Goal: Transaction & Acquisition: Purchase product/service

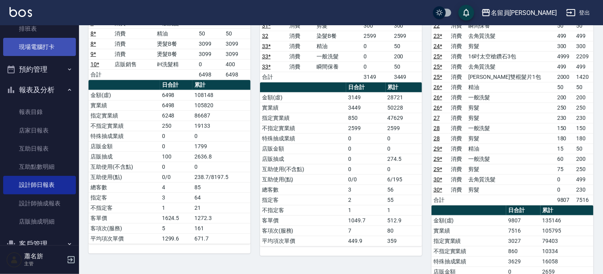
scroll to position [5, 0]
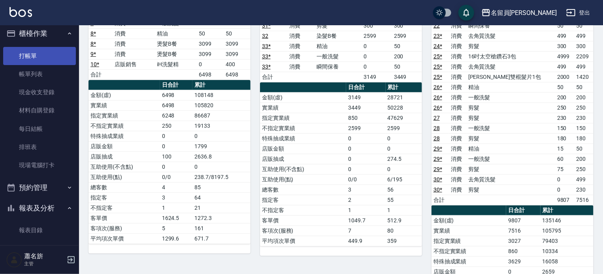
click at [54, 54] on link "打帳單" at bounding box center [39, 56] width 73 height 18
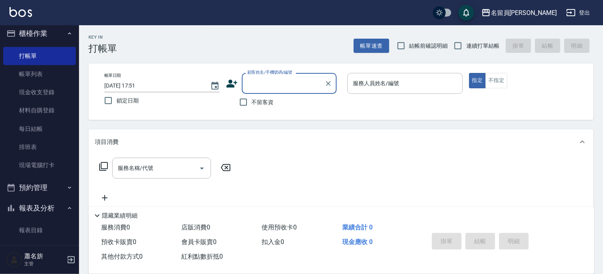
click at [259, 96] on label "不留客資" at bounding box center [254, 102] width 39 height 17
click at [252, 96] on input "不留客資" at bounding box center [243, 102] width 17 height 17
checkbox input "true"
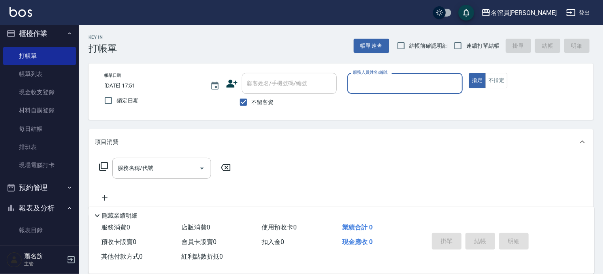
click at [470, 47] on span "連續打單結帳" at bounding box center [482, 46] width 33 height 8
click at [466, 47] on input "連續打單結帳" at bounding box center [457, 46] width 17 height 17
checkbox input "true"
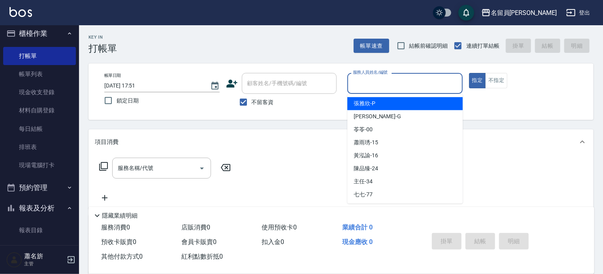
click at [445, 84] on input "服務人員姓名/編號" at bounding box center [405, 84] width 108 height 14
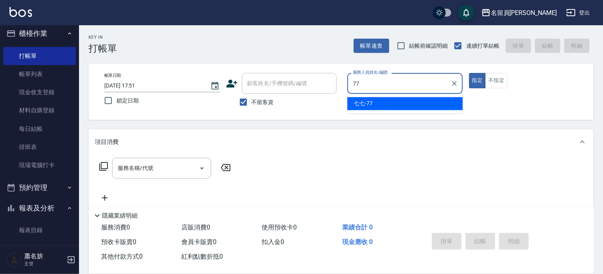
type input "七七-77"
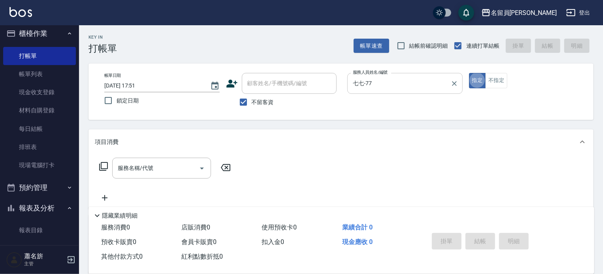
type button "true"
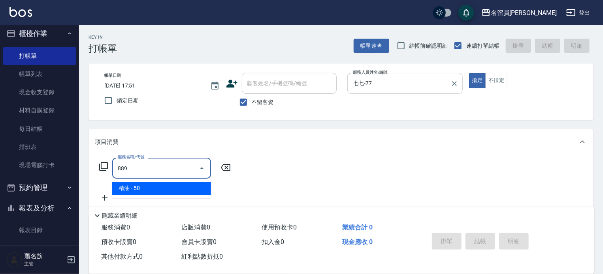
type input "精油(889)"
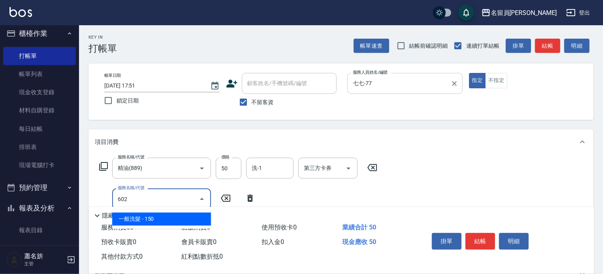
type input "一般洗髮(602)"
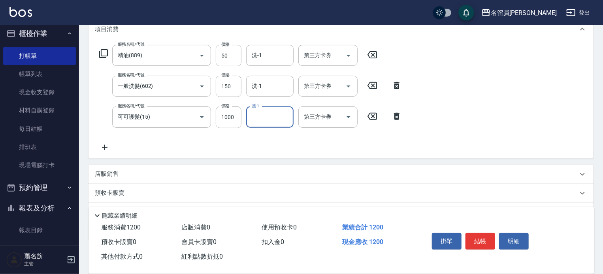
scroll to position [118, 0]
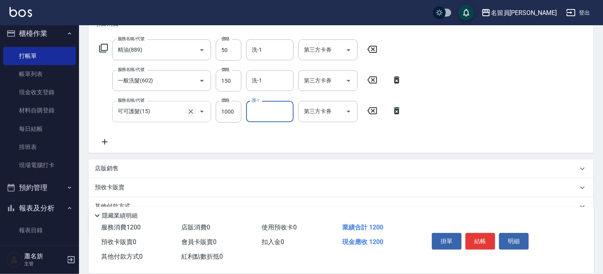
click at [194, 114] on icon "Clear" at bounding box center [191, 112] width 8 height 8
type input "可可護髮(15)"
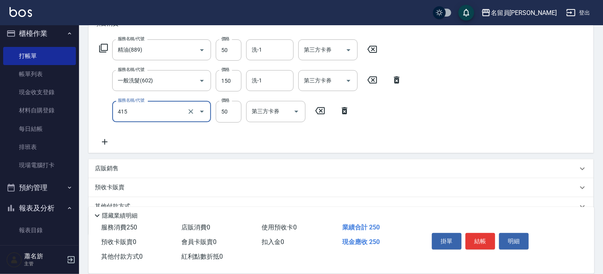
type input "瞬間保養(415)"
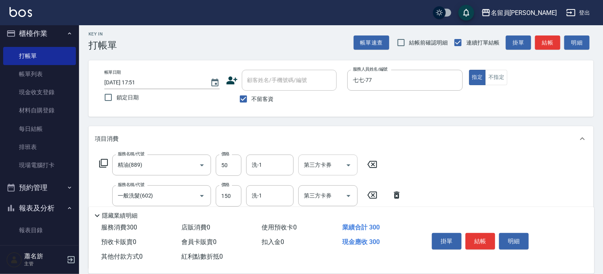
scroll to position [0, 0]
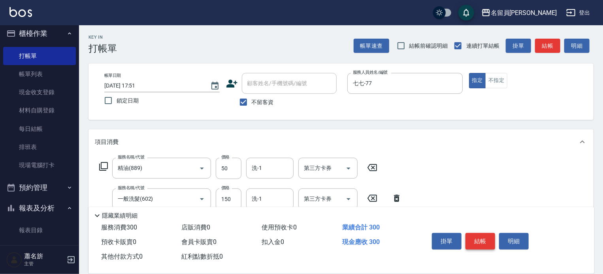
type input "100"
click at [482, 238] on button "結帳" at bounding box center [480, 241] width 30 height 17
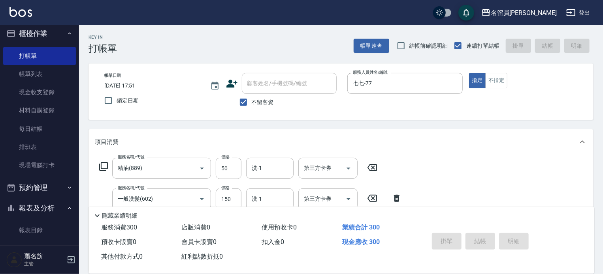
type input "[DATE] 17:52"
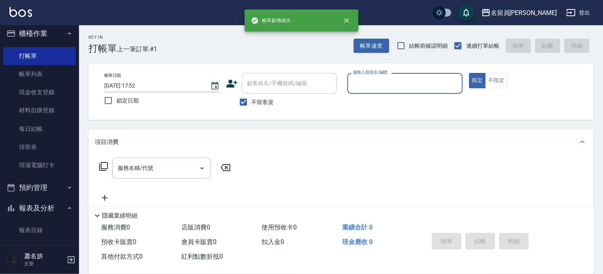
click at [483, 238] on div "掛單 結帳 明細" at bounding box center [479, 242] width 103 height 25
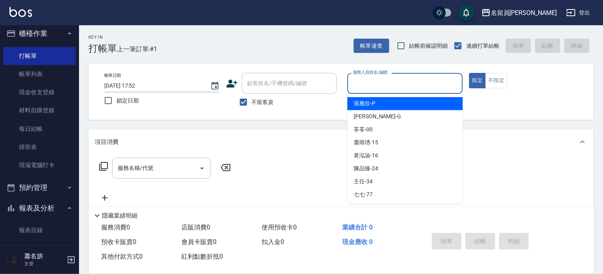
click at [365, 80] on input "服務人員姓名/編號" at bounding box center [405, 84] width 108 height 14
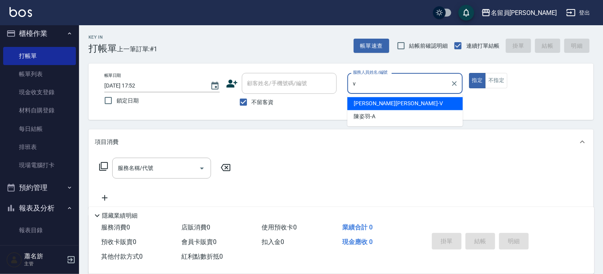
type input "[PERSON_NAME][PERSON_NAME]-V"
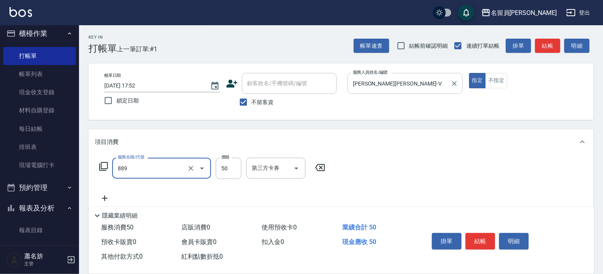
type input "精油(889)"
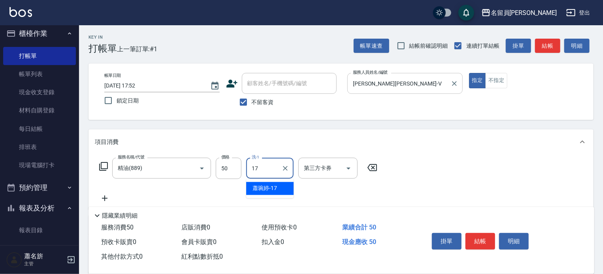
type input "[PERSON_NAME]-17"
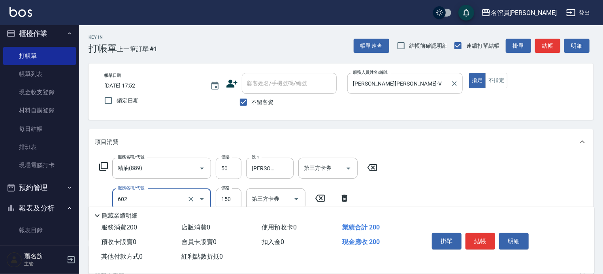
type input "一般洗髮(602)"
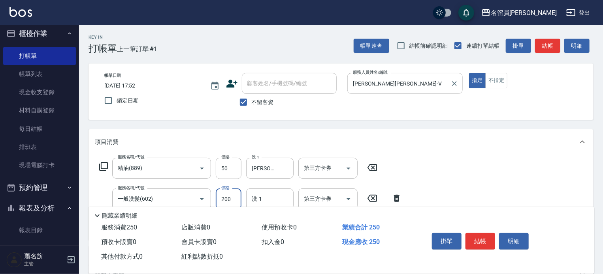
type input "200"
type input "[PERSON_NAME]-17"
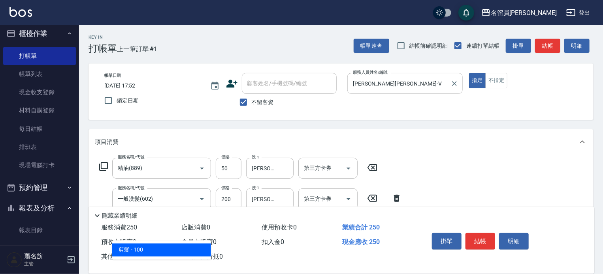
type input "剪髮(302)"
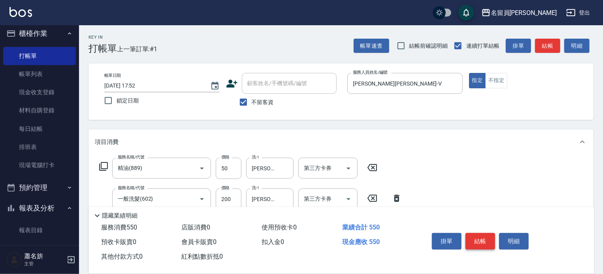
type input "300"
click at [484, 233] on button "結帳" at bounding box center [480, 241] width 30 height 17
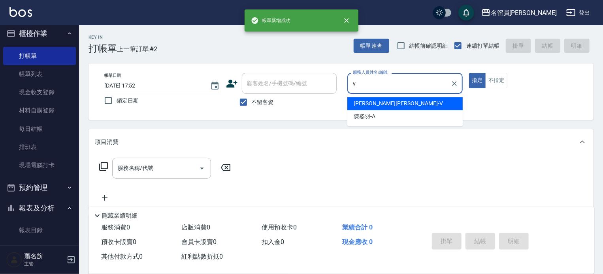
type input "[PERSON_NAME][PERSON_NAME]-V"
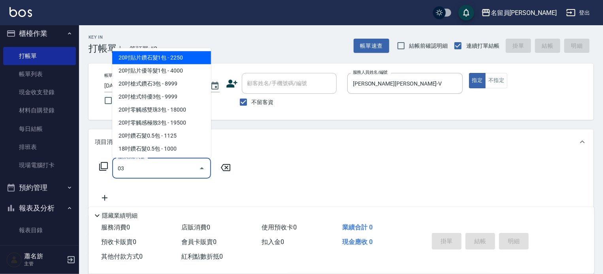
type input "0"
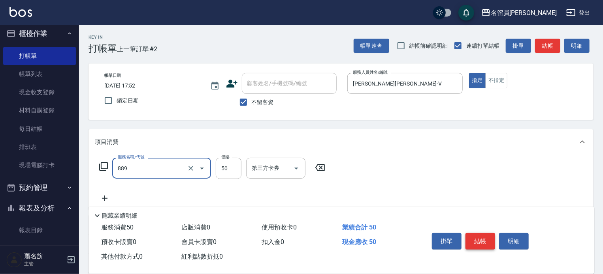
type input "精油(889)"
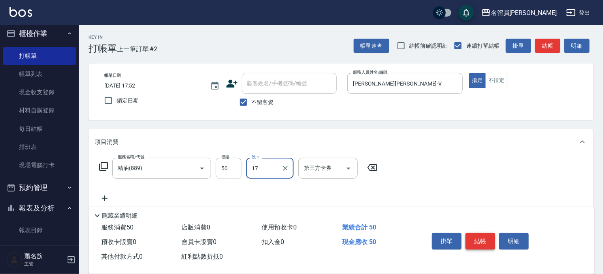
type input "[PERSON_NAME]-17"
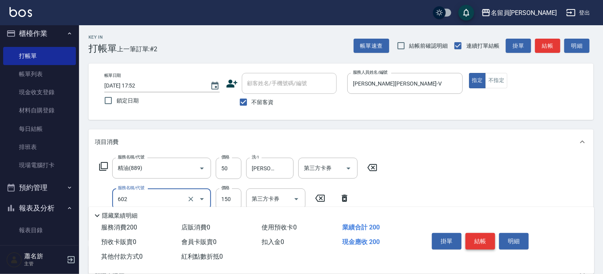
type input "一般洗髮(602)"
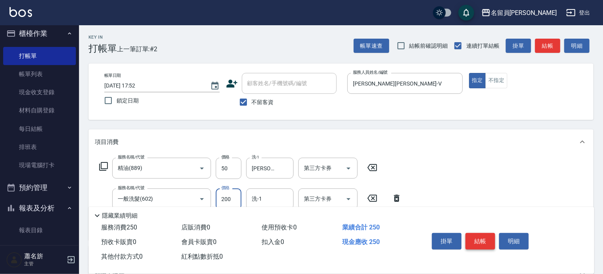
type input "200"
type input "[PERSON_NAME]-17"
type input "瞬間保養(415)"
type input "[PERSON_NAME]-17"
type input "剪髮(302)"
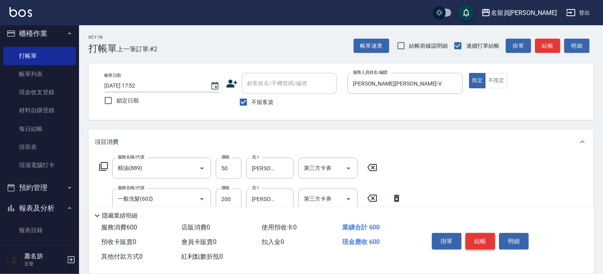
type input "300"
click at [484, 233] on button "結帳" at bounding box center [480, 241] width 30 height 17
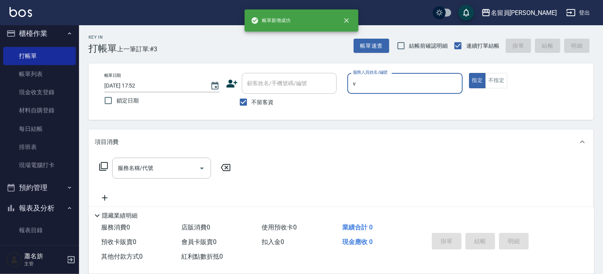
type input "[PERSON_NAME][PERSON_NAME]-V"
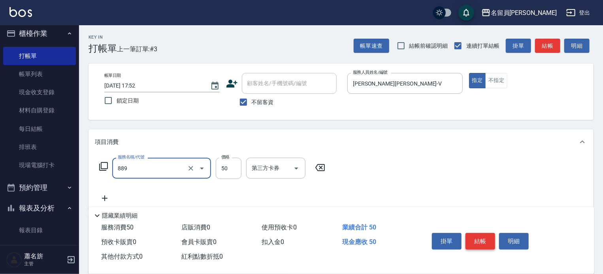
type input "精油(889)"
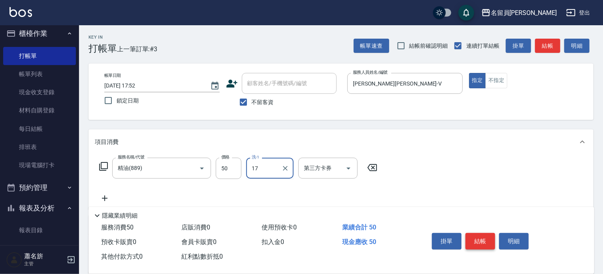
type input "[PERSON_NAME]-17"
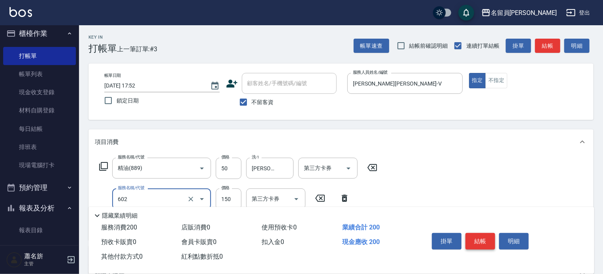
type input "一般洗髮(602)"
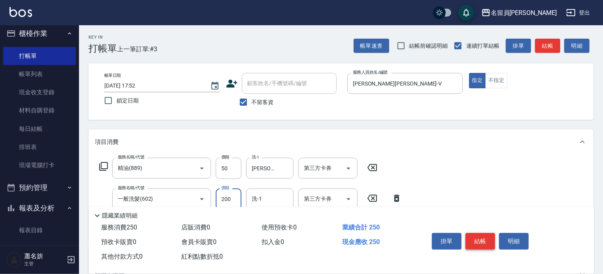
type input "200"
type input "[PERSON_NAME]-17"
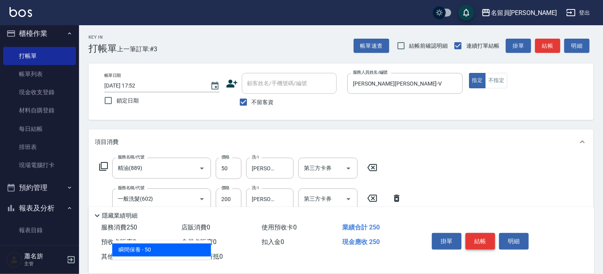
type input "瞬間保養(415)"
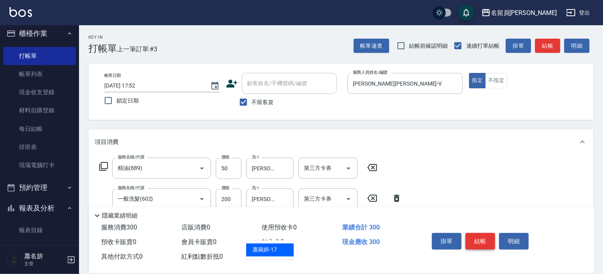
type input "[PERSON_NAME]-17"
type input "剪髮(302)"
type input "300"
click at [484, 233] on button "結帳" at bounding box center [480, 241] width 30 height 17
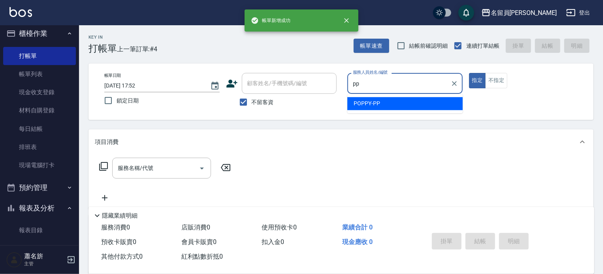
type input "POPPY-PP"
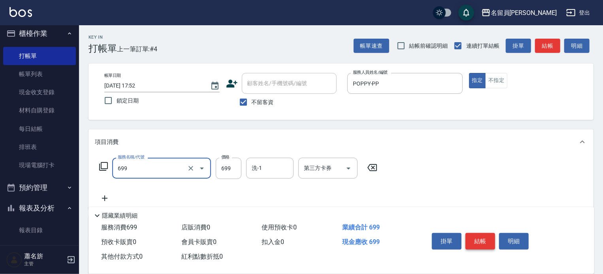
type input "精油洗髮(699)"
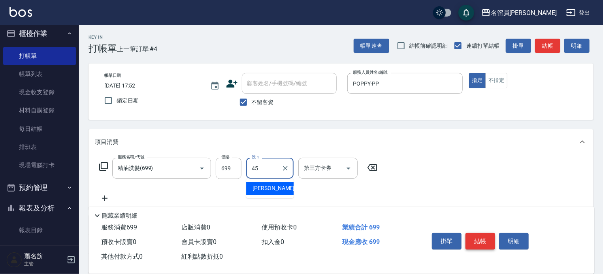
type input "[PERSON_NAME]-45"
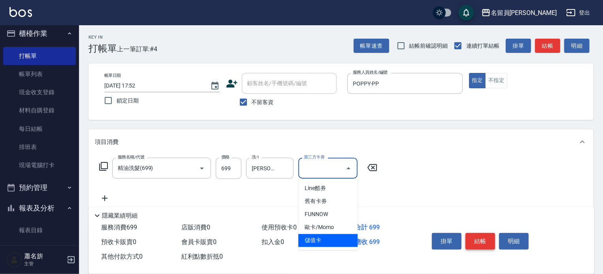
type input "儲值卡"
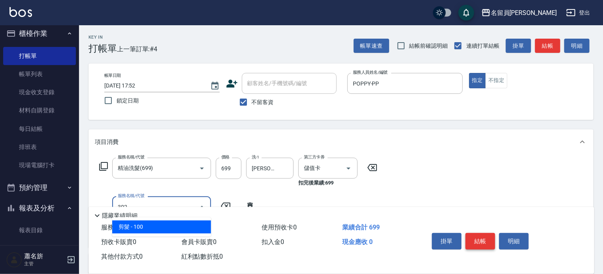
type input "剪髮(302)"
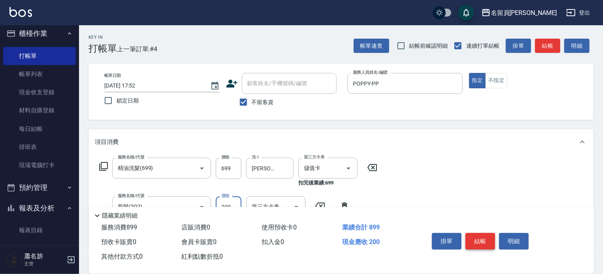
type input "200"
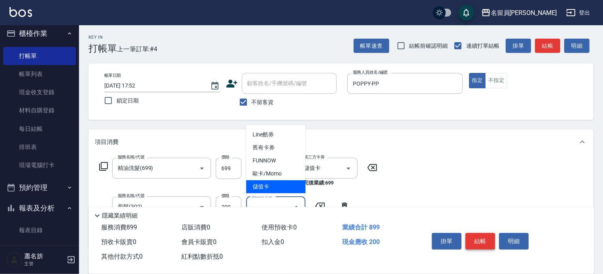
type input "儲值卡"
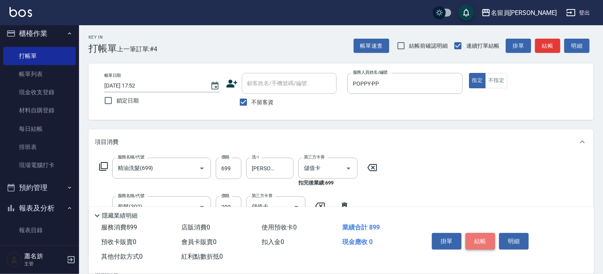
click at [484, 233] on button "結帳" at bounding box center [480, 241] width 30 height 17
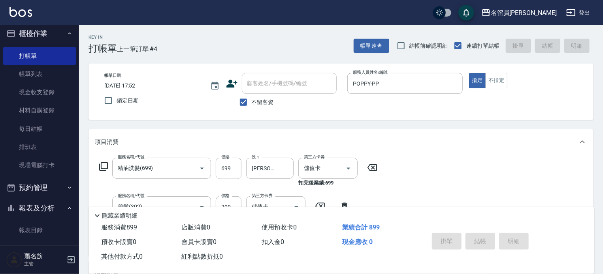
type input "[DATE] 17:53"
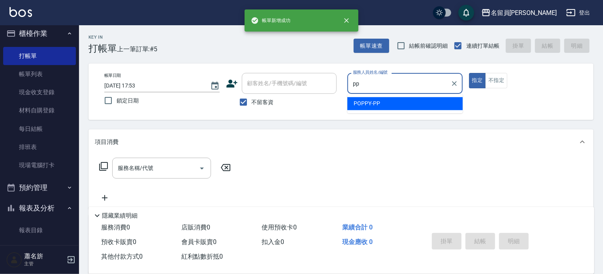
type input "POPPY-PP"
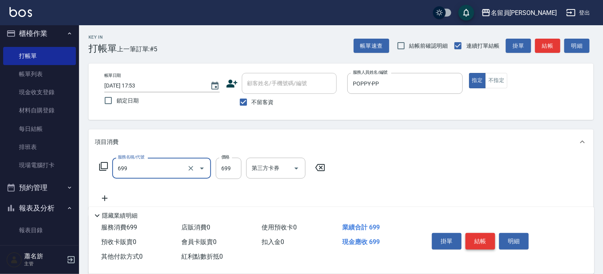
type input "精油洗髮(699)"
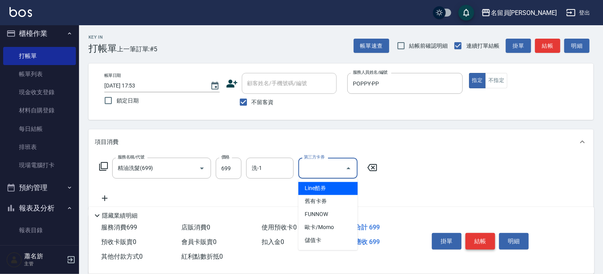
type input "儲值卡"
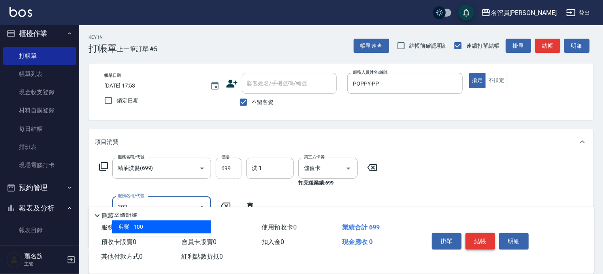
type input "剪髮(302)"
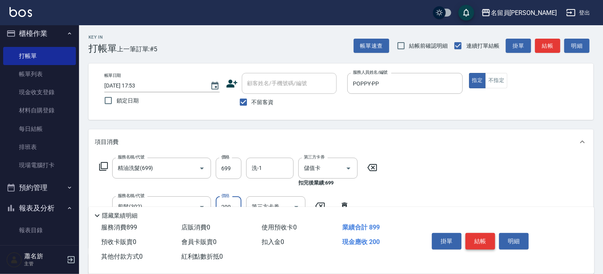
type input "200"
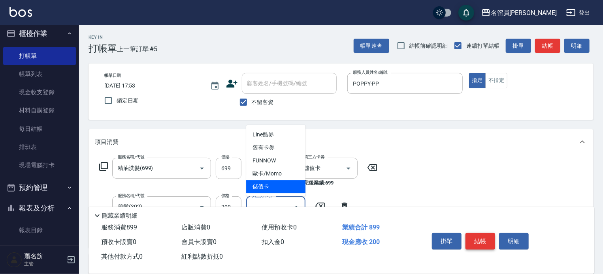
type input "儲值卡"
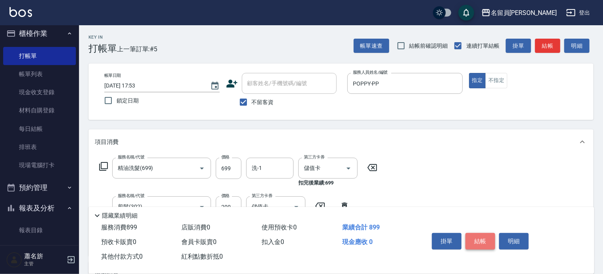
click at [484, 233] on button "結帳" at bounding box center [480, 241] width 30 height 17
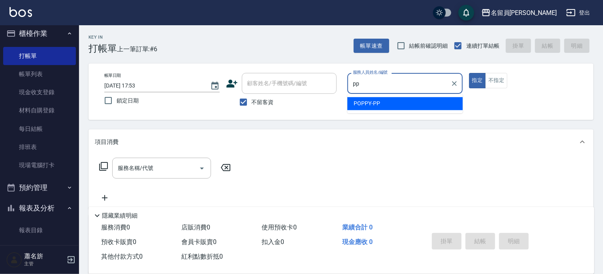
type input "POPPY-PP"
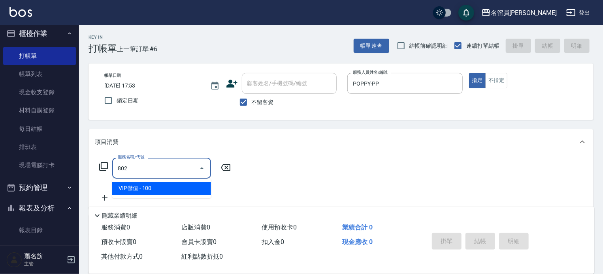
type input "VIP儲值(802)"
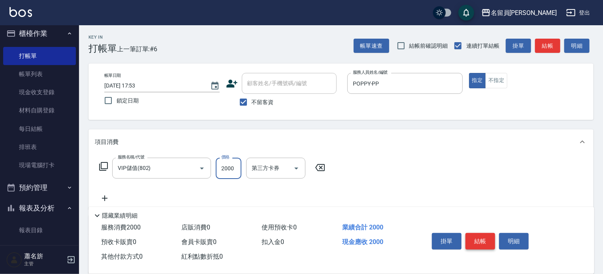
type input "2000"
click at [484, 233] on button "結帳" at bounding box center [480, 241] width 30 height 17
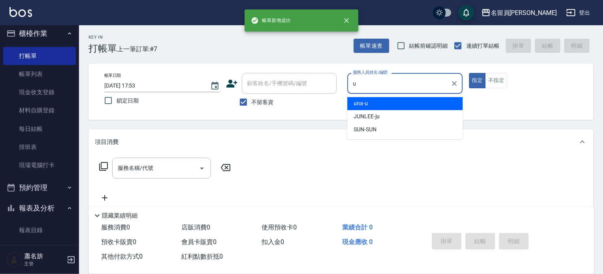
type input "una-u"
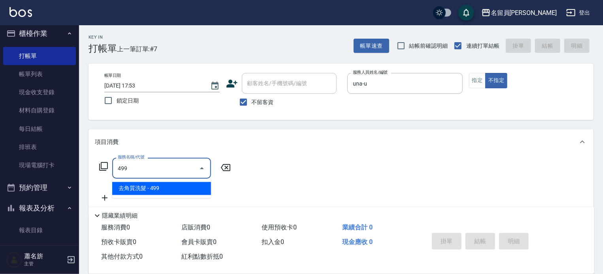
type input "去角質洗髮(499)"
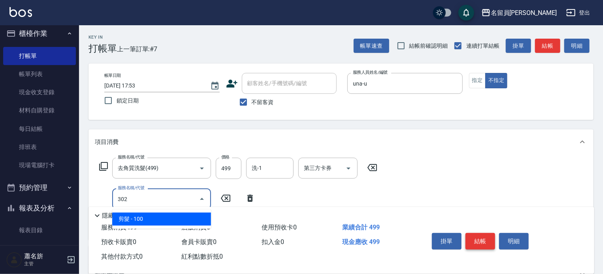
type input "剪髮(302)"
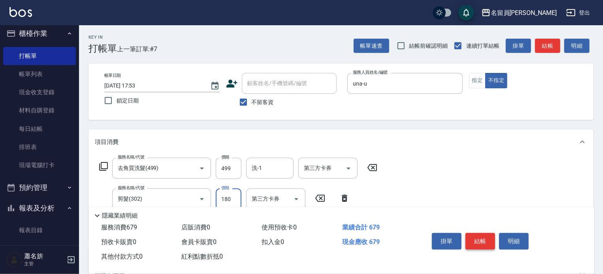
type input "180"
click at [484, 233] on button "結帳" at bounding box center [480, 241] width 30 height 17
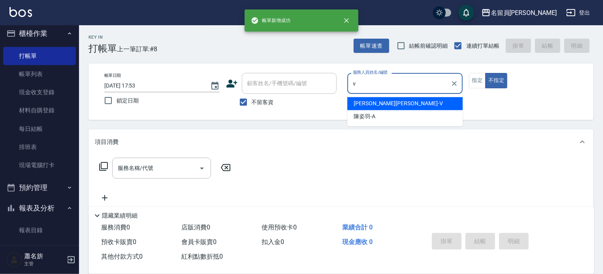
type input "[PERSON_NAME][PERSON_NAME]-V"
type button "false"
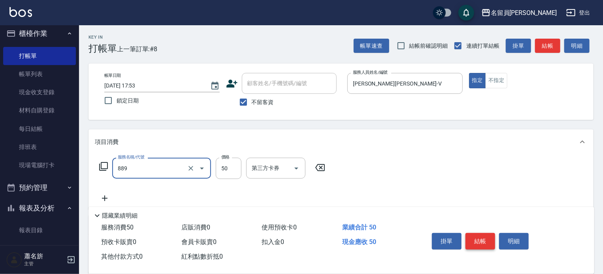
type input "精油(889)"
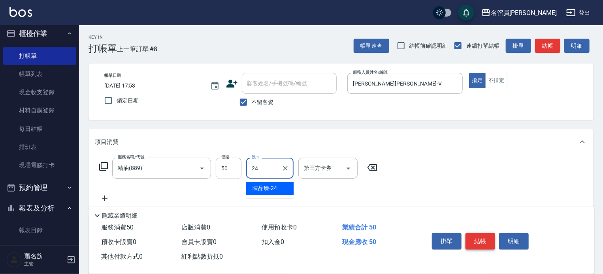
type input "[PERSON_NAME]-24"
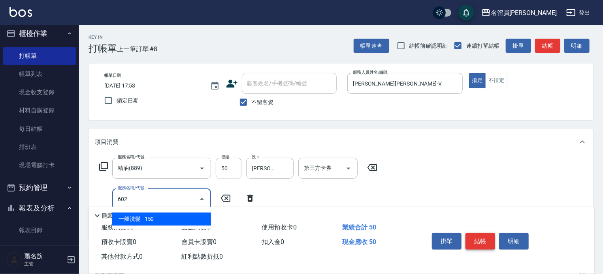
type input "一般洗髮(602)"
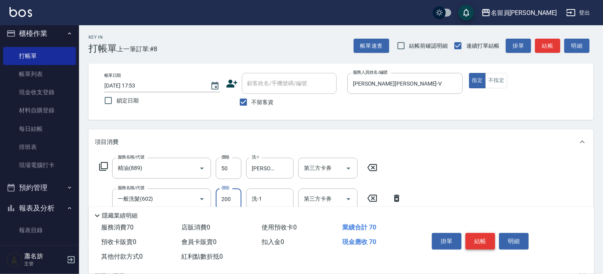
type input "200"
type input "[PERSON_NAME]-24"
type input "瞬間保養(415)"
type input "[PERSON_NAME]-24"
click at [483, 237] on button "結帳" at bounding box center [480, 241] width 30 height 17
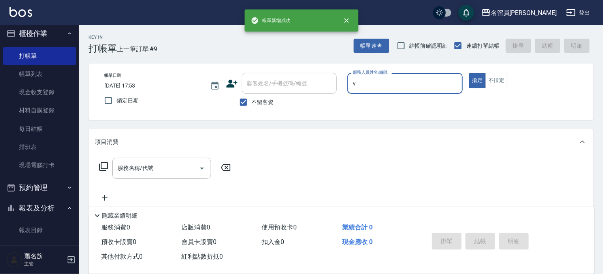
type input "[PERSON_NAME][PERSON_NAME]-V"
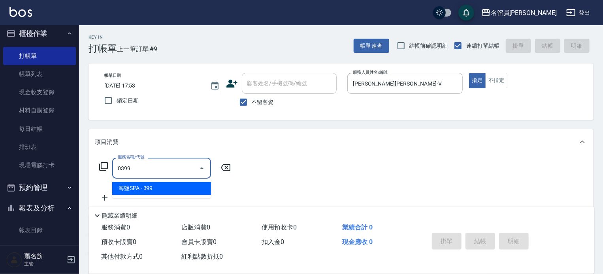
type input "海鹽SPA(0399)"
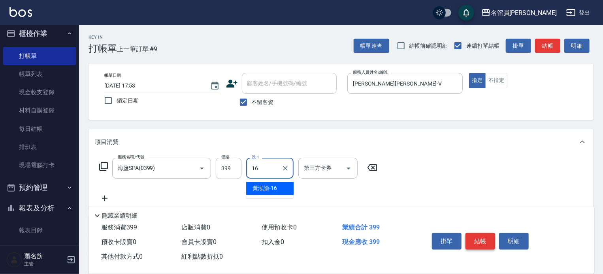
type input "[PERSON_NAME]-16"
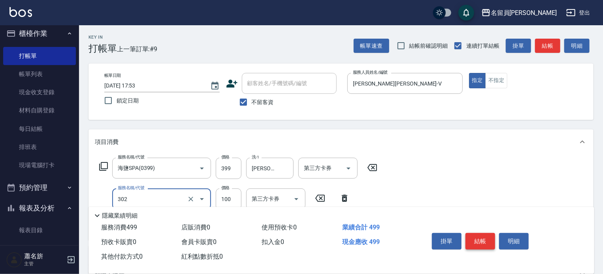
type input "剪髮(302)"
type input "300"
click at [483, 237] on button "結帳" at bounding box center [480, 241] width 30 height 17
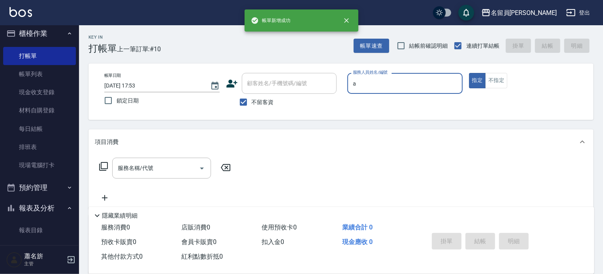
type input "[PERSON_NAME]"
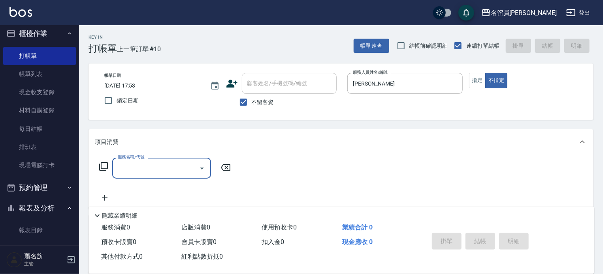
type input "6"
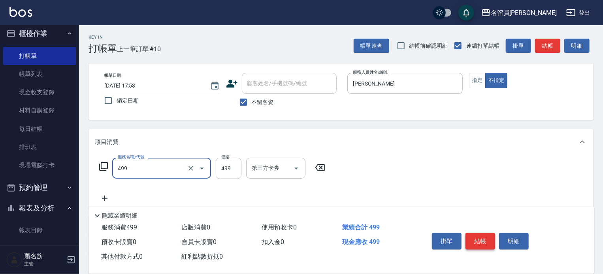
type input "去角質洗髮(499)"
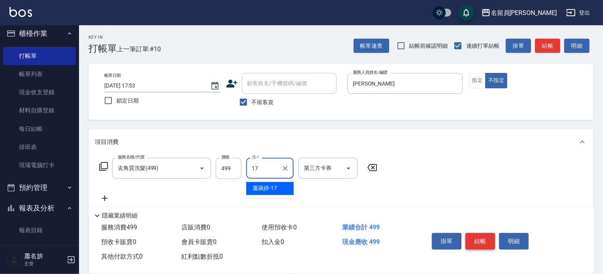
type input "[PERSON_NAME]-17"
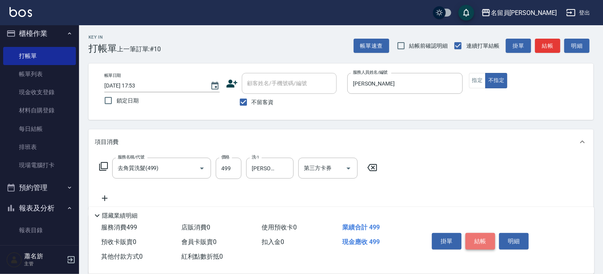
click at [483, 237] on button "結帳" at bounding box center [480, 241] width 30 height 17
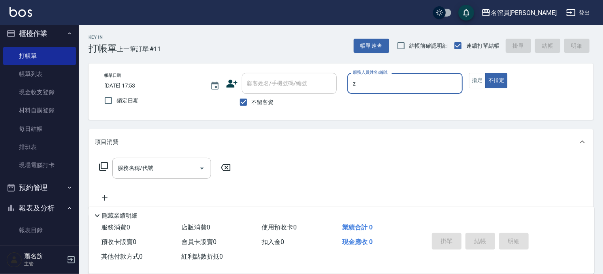
type input "維尼-Z"
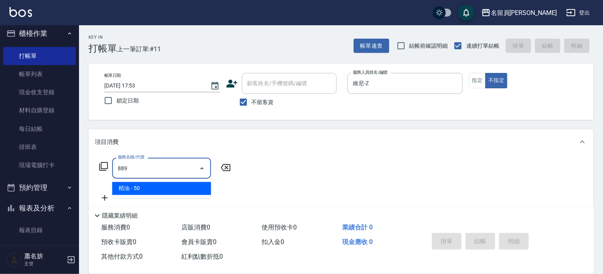
type input "精油(889)"
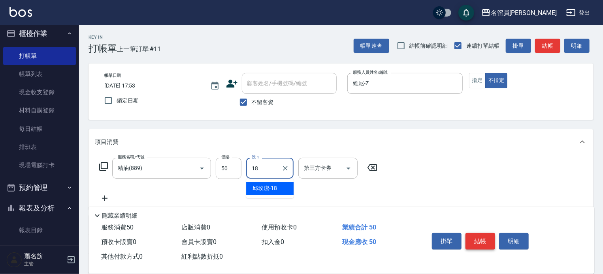
type input "[PERSON_NAME]-18"
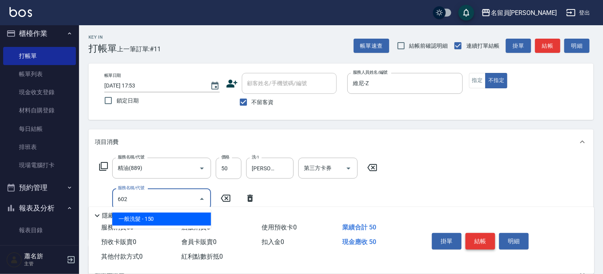
type input "一般洗髮(602)"
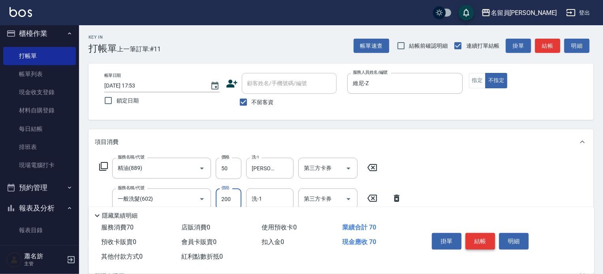
type input "200"
type input "[PERSON_NAME]-18"
click at [483, 237] on button "結帳" at bounding box center [480, 241] width 30 height 17
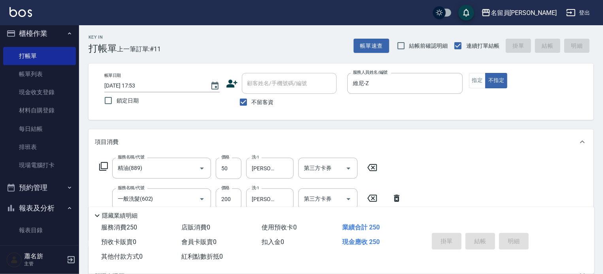
type input "[DATE] 17:54"
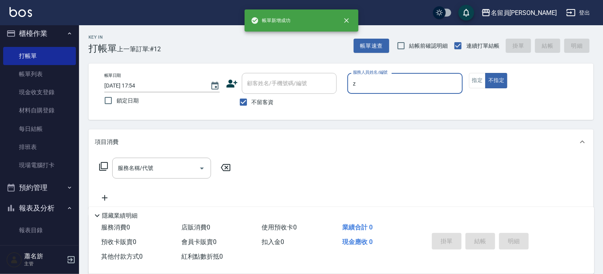
type input "維尼-Z"
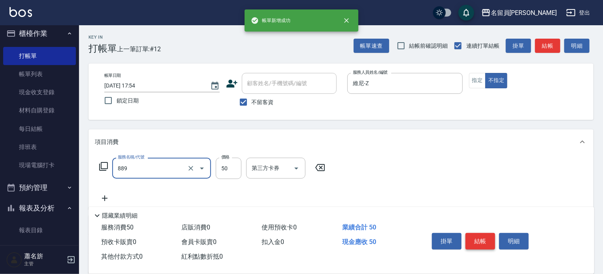
type input "精油(889)"
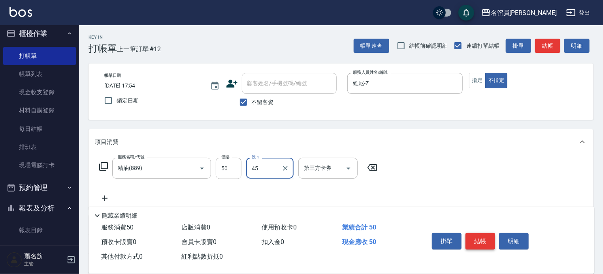
type input "[PERSON_NAME]-45"
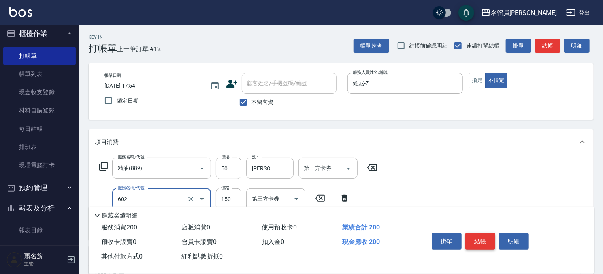
type input "一般洗髮(602)"
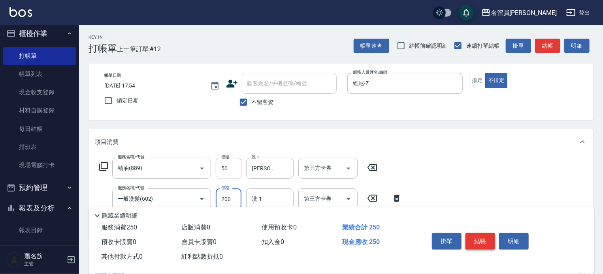
type input "200"
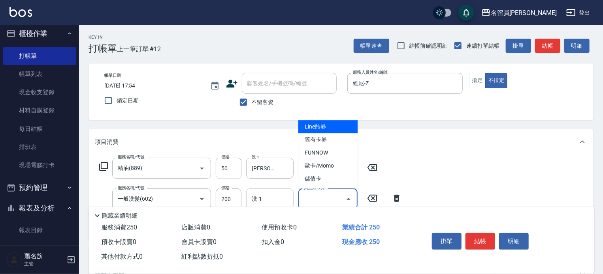
click at [270, 190] on div "洗-1" at bounding box center [269, 199] width 47 height 21
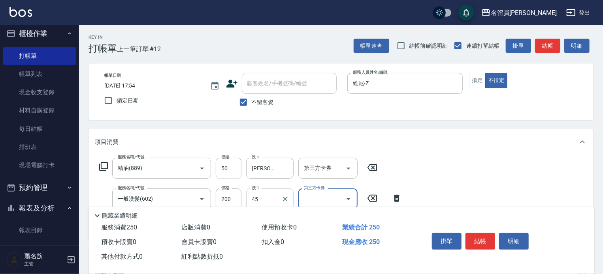
type input "[PERSON_NAME]-45"
type input "瞬間保養(415)"
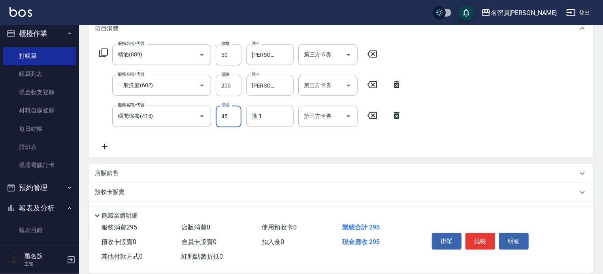
scroll to position [118, 0]
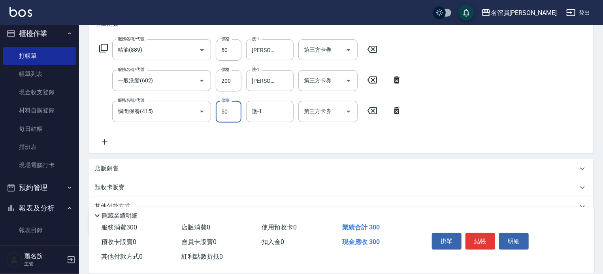
type input "50"
type input "[PERSON_NAME]-45"
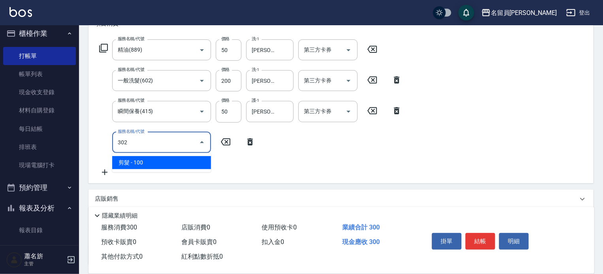
type input "剪髮(302)"
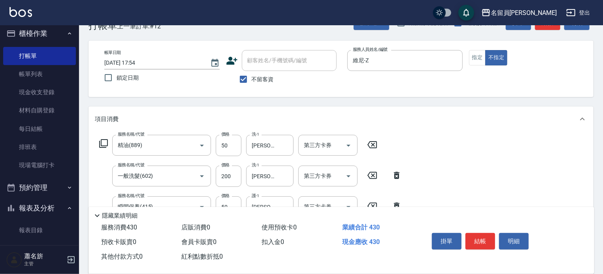
scroll to position [0, 0]
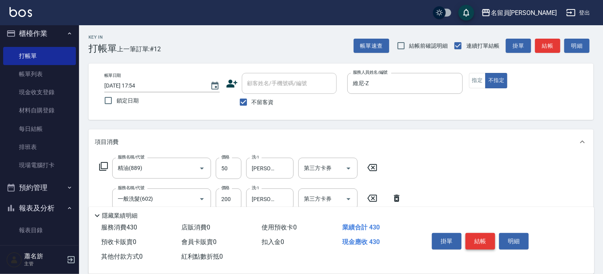
type input "130"
click at [479, 233] on button "結帳" at bounding box center [480, 241] width 30 height 17
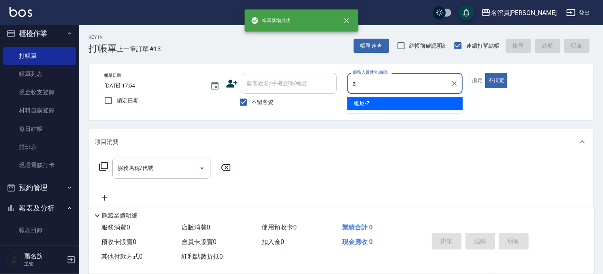
type input "維尼-Z"
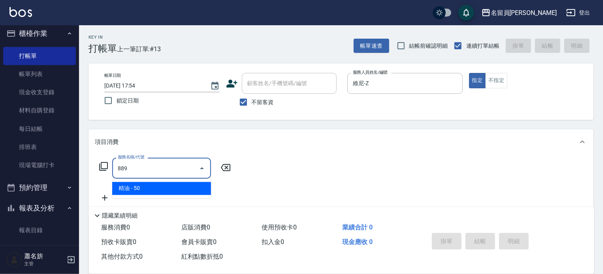
type input "精油(889)"
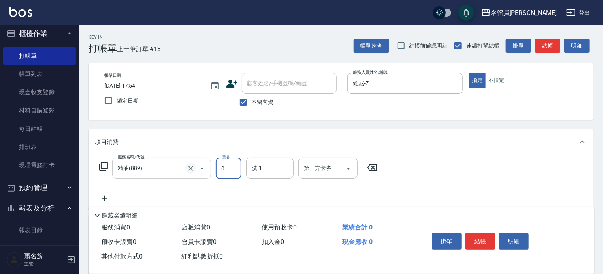
click at [191, 171] on icon "Clear" at bounding box center [191, 169] width 8 height 8
type input "0"
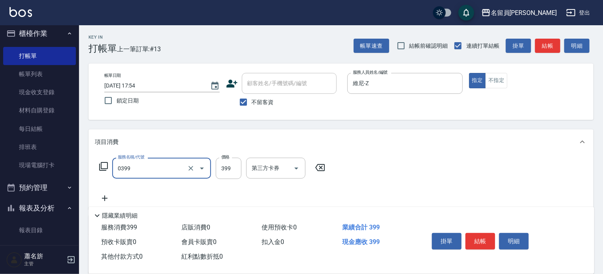
type input "海鹽SPA(0399)"
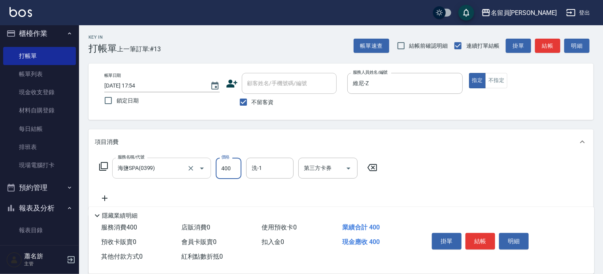
type input "400"
type input "[PERSON_NAME]-45"
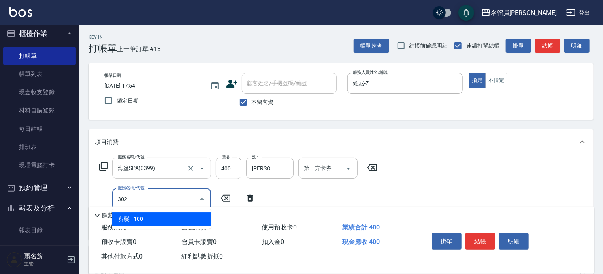
type input "剪髮(302)"
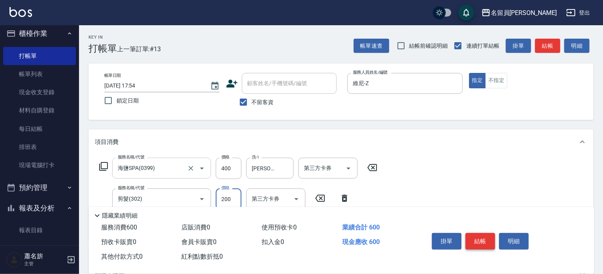
type input "200"
click at [478, 240] on button "結帳" at bounding box center [480, 241] width 30 height 17
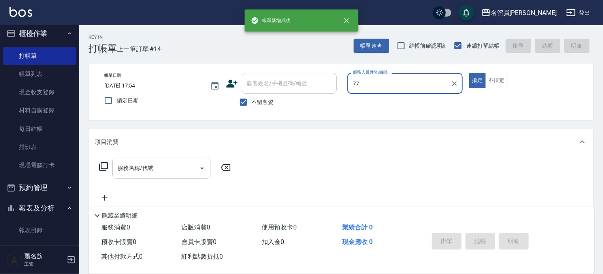
type input "七七-77"
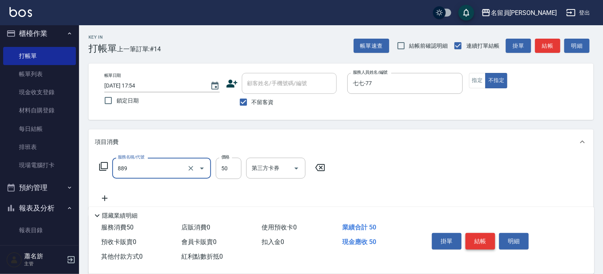
type input "精油(889)"
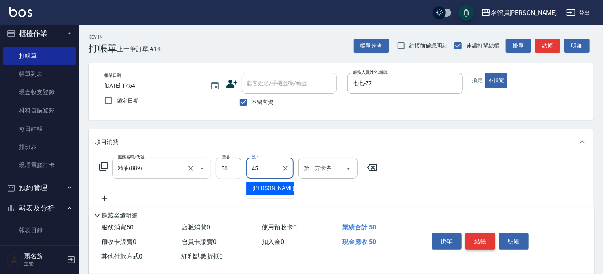
type input "[PERSON_NAME]-45"
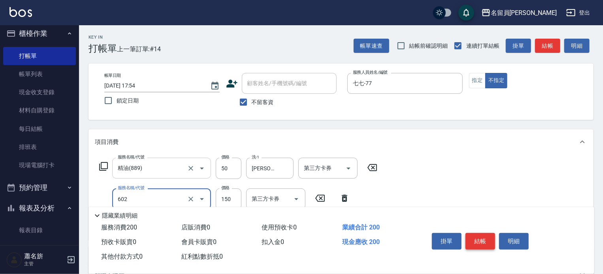
type input "一般洗髮(602)"
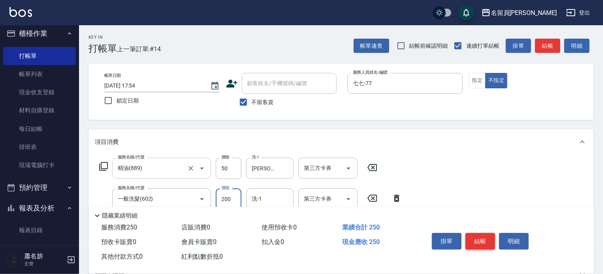
type input "200"
type input "[PERSON_NAME]-45"
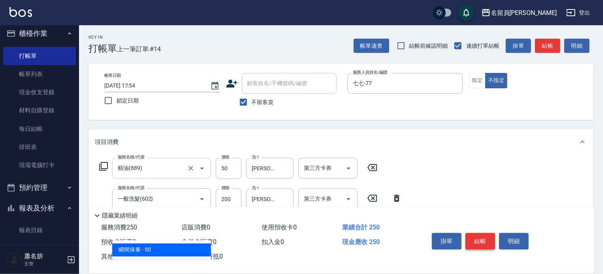
type input "瞬間保養(415)"
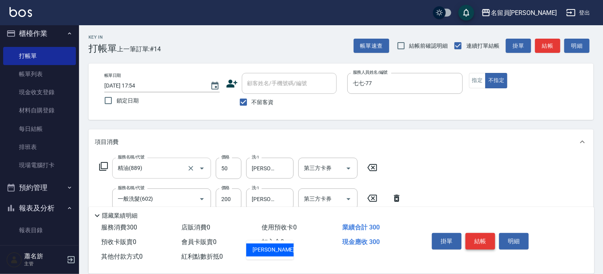
type input "[PERSON_NAME]-45"
type input "剪髮(302)"
type input "130"
click at [478, 240] on button "結帳" at bounding box center [480, 241] width 30 height 17
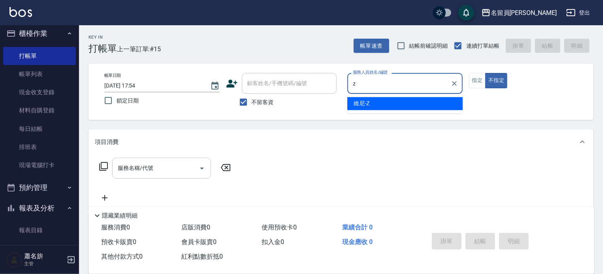
type input "維尼-Z"
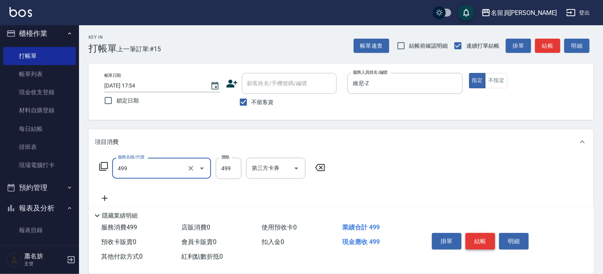
type input "去角質洗髮(499)"
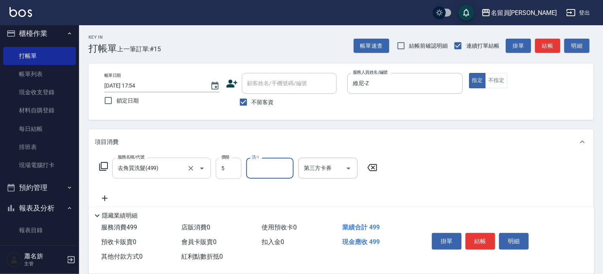
click at [231, 175] on input "5" at bounding box center [229, 168] width 26 height 21
type input "500"
type input "[PERSON_NAME]-45"
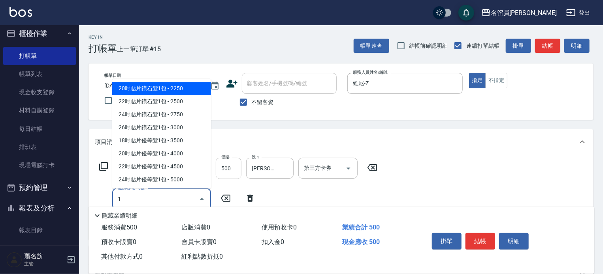
type input "19"
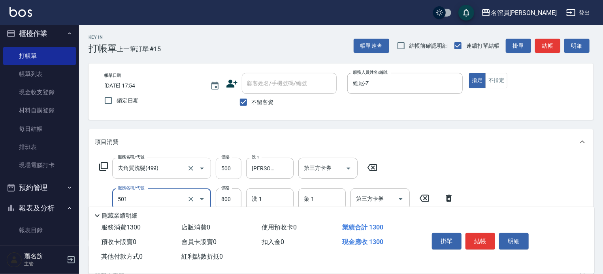
type input "染髮(501)"
type input "2500"
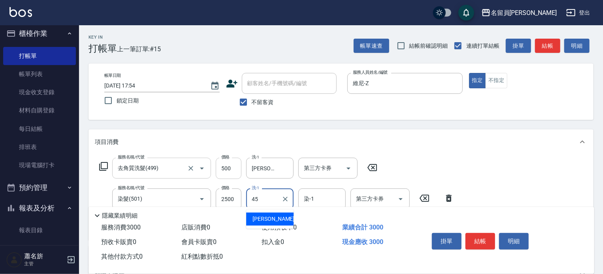
type input "[PERSON_NAME]-45"
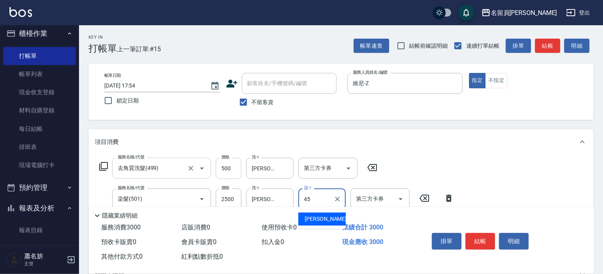
type input "[PERSON_NAME]-45"
type input "酵素護髮(1000)"
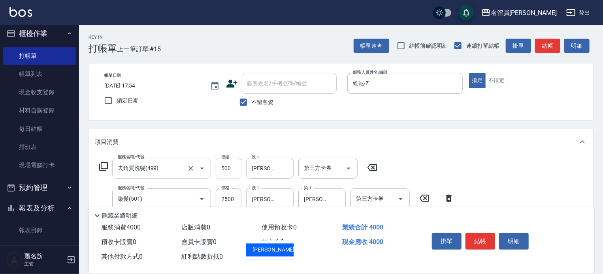
type input "[PERSON_NAME]-45"
drag, startPoint x: 488, startPoint y: 249, endPoint x: 486, endPoint y: 243, distance: 6.7
click at [488, 250] on div "掛單 結帳 明細" at bounding box center [479, 242] width 103 height 25
click at [485, 243] on button "結帳" at bounding box center [480, 241] width 30 height 17
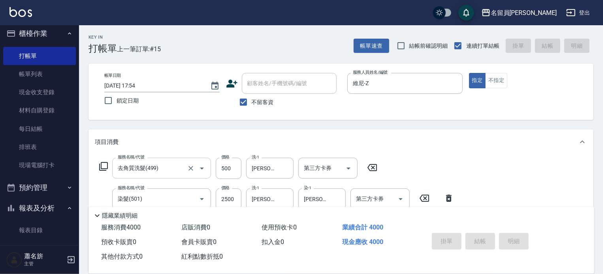
type input "[DATE] 17:55"
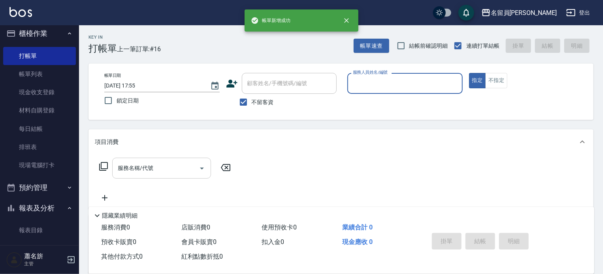
scroll to position [5, 0]
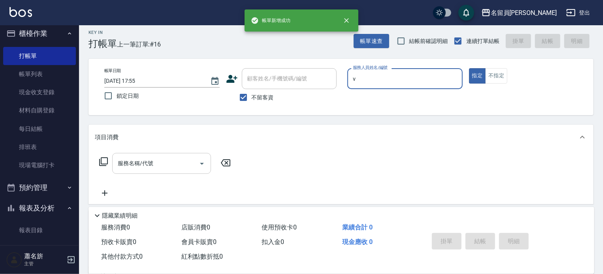
type input "[PERSON_NAME][PERSON_NAME]-V"
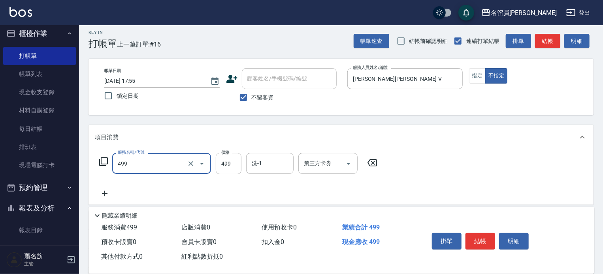
type input "去角質洗髮(499)"
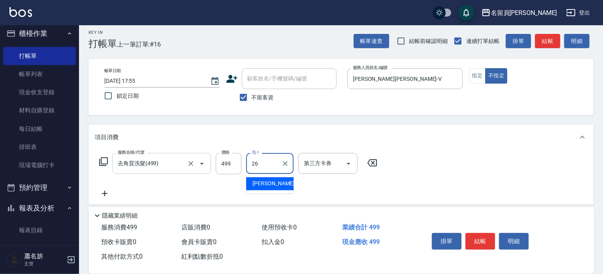
type input "[PERSON_NAME]-26"
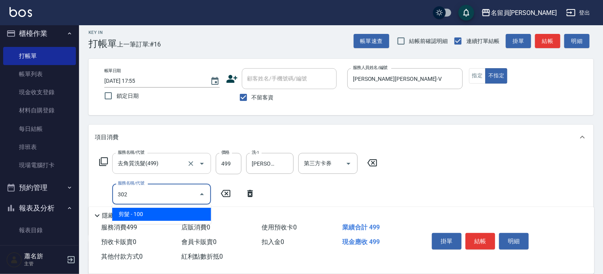
type input "剪髮(302)"
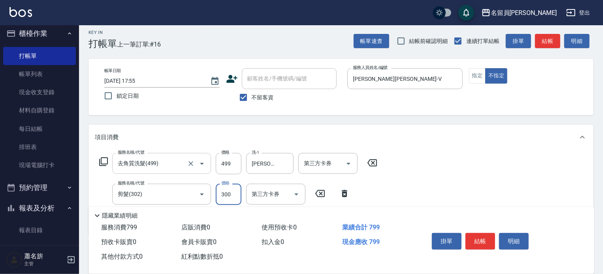
type input "300"
click at [482, 239] on button "結帳" at bounding box center [480, 241] width 30 height 17
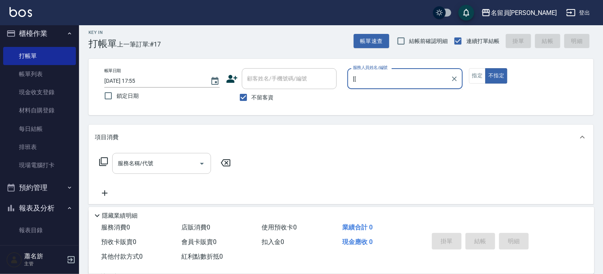
type input "["
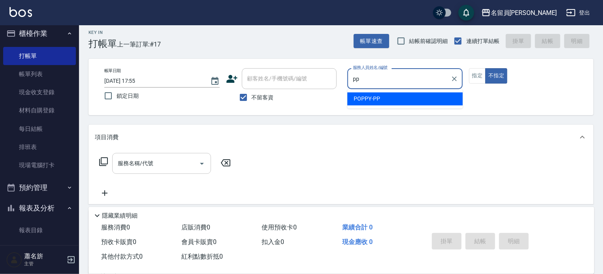
type input "POPPY-PP"
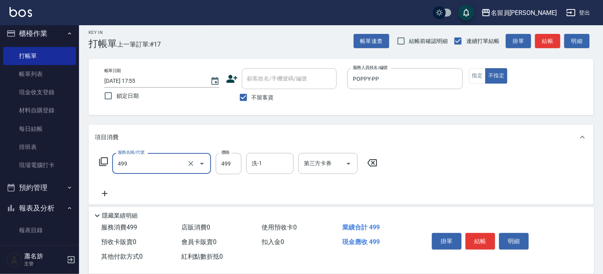
type input "去角質洗髮(499)"
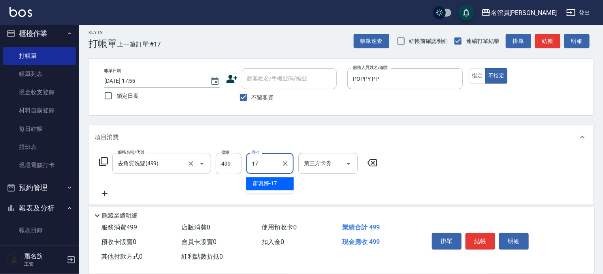
type input "[PERSON_NAME]-17"
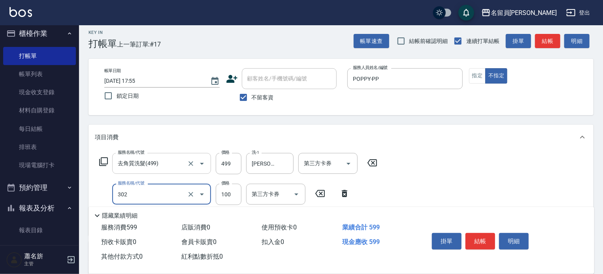
type input "剪髮(302)"
type input "180"
click at [482, 238] on button "結帳" at bounding box center [480, 241] width 30 height 17
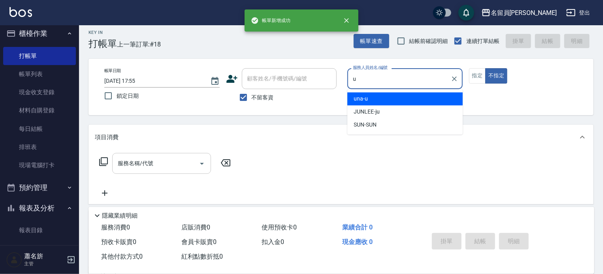
type input "una-u"
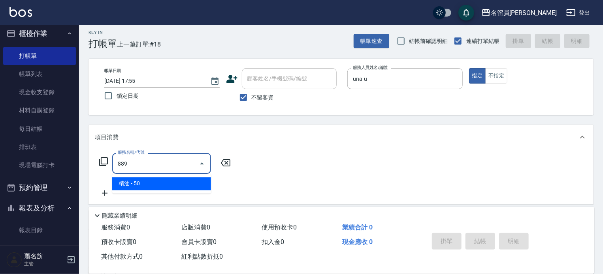
type input "精油(889)"
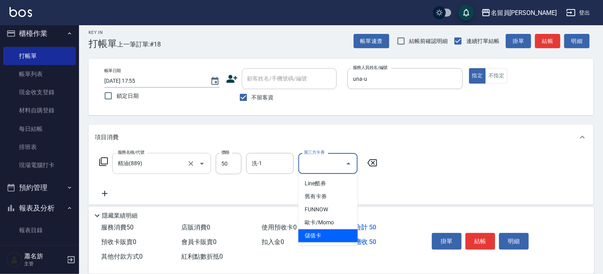
type input "儲值卡"
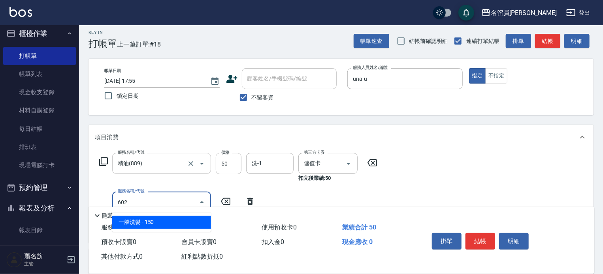
type input "一般洗髮(602)"
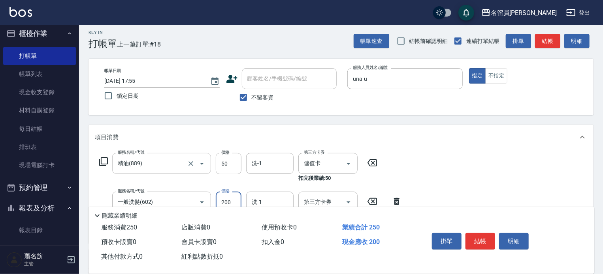
type input "200"
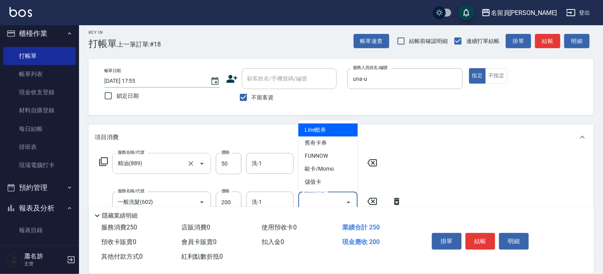
type input "儲值卡"
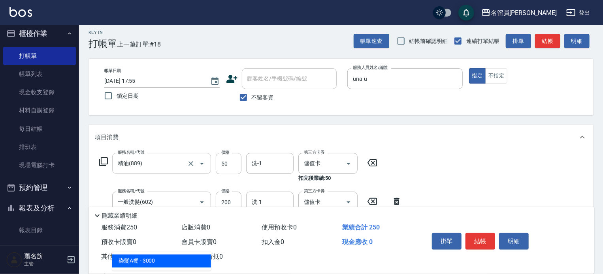
type input "3"
type input "剪髮(302)"
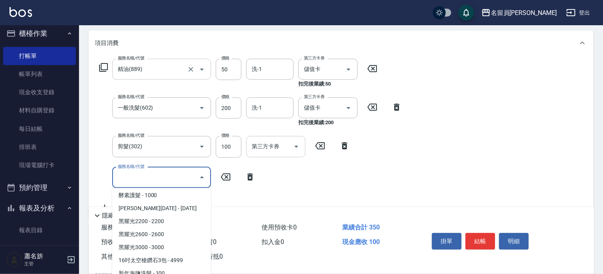
scroll to position [128, 0]
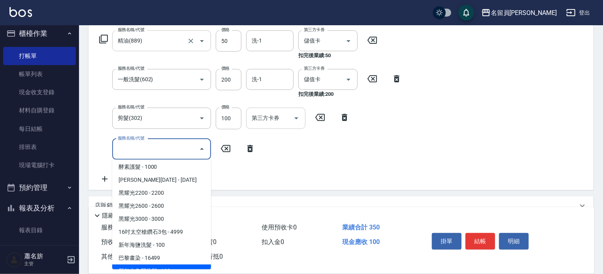
click at [267, 111] on div "第三方卡券 第三方卡券" at bounding box center [275, 118] width 59 height 21
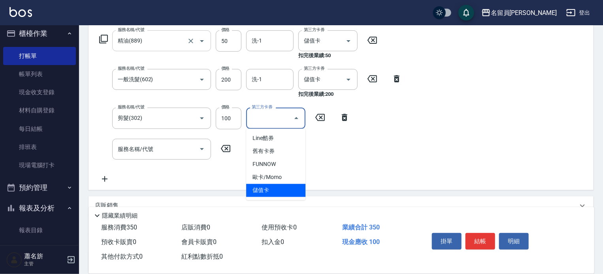
click at [294, 194] on span "儲值卡" at bounding box center [275, 190] width 59 height 13
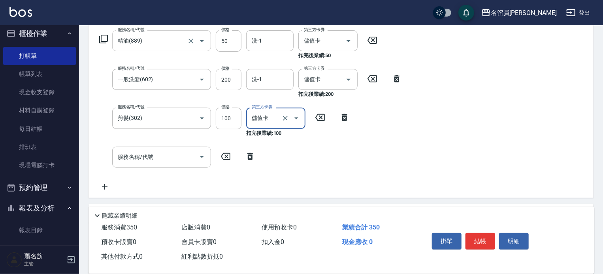
type input "儲值卡"
click at [486, 238] on button "結帳" at bounding box center [480, 241] width 30 height 17
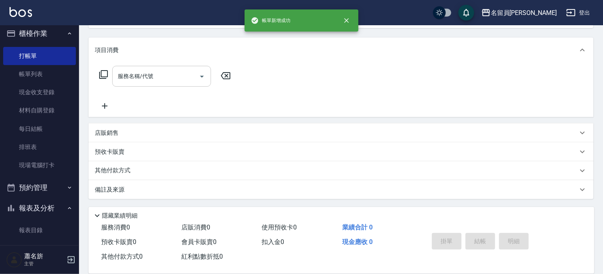
scroll to position [0, 0]
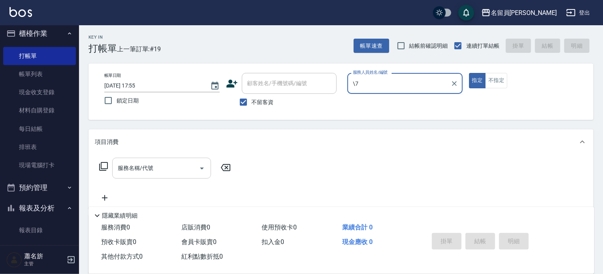
type input "\"
type input "七七-77"
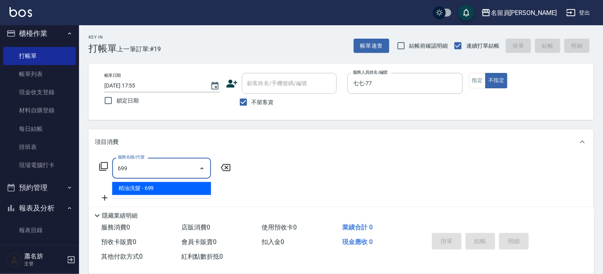
type input "精油洗髮(699)"
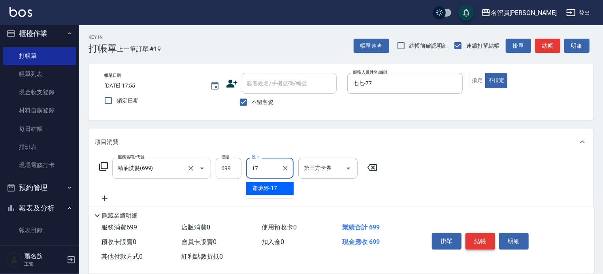
type input "[PERSON_NAME]-17"
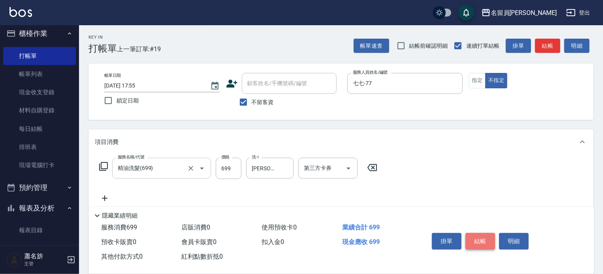
click at [486, 238] on button "結帳" at bounding box center [480, 241] width 30 height 17
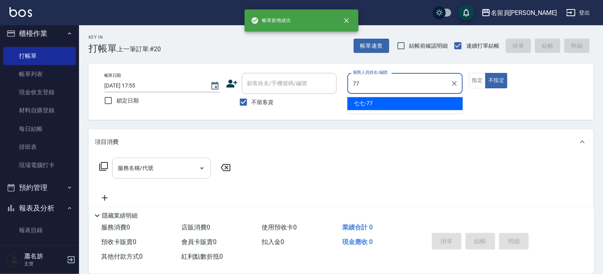
type input "七七-77"
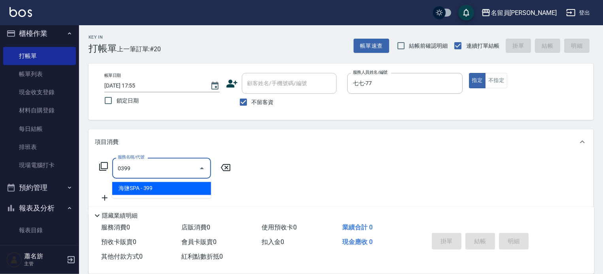
type input "海鹽SPA(0399)"
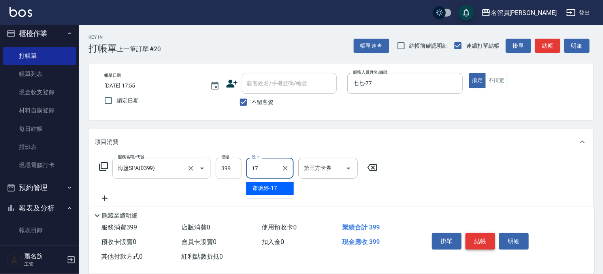
type input "[PERSON_NAME]-17"
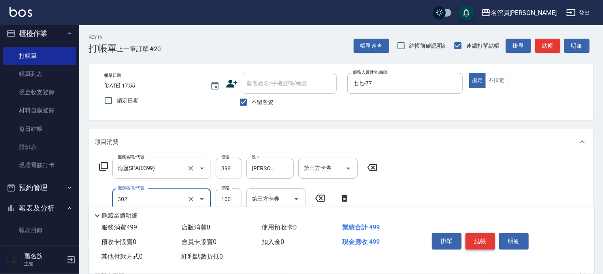
type input "剪髮(302)"
type input "200"
click at [486, 238] on button "結帳" at bounding box center [480, 241] width 30 height 17
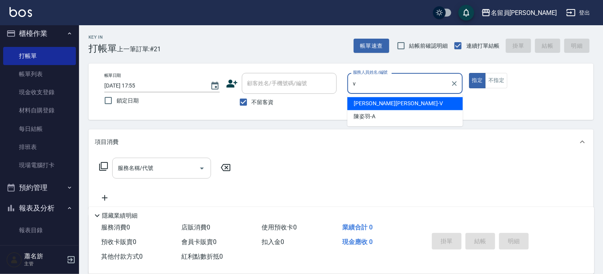
type input "[PERSON_NAME][PERSON_NAME]-V"
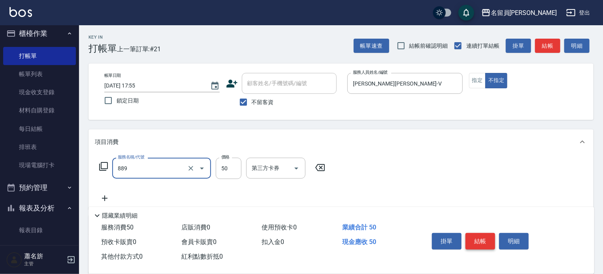
type input "精油(889)"
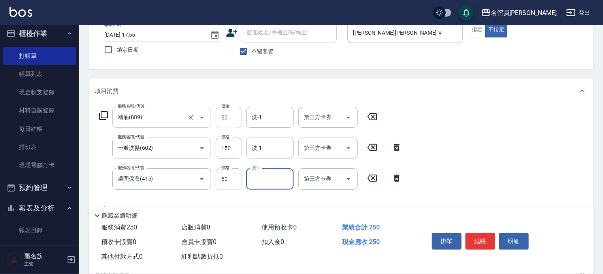
scroll to position [118, 0]
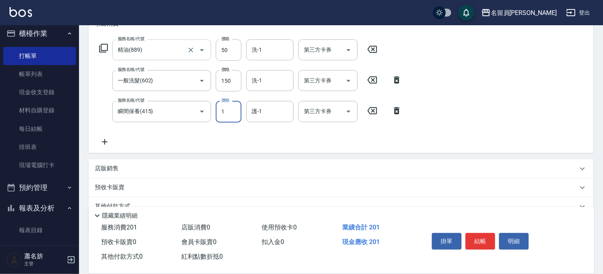
click at [238, 111] on input "1" at bounding box center [229, 111] width 26 height 21
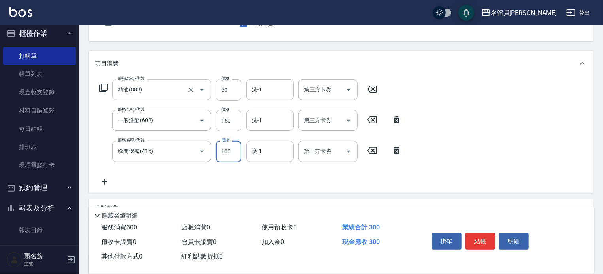
scroll to position [0, 0]
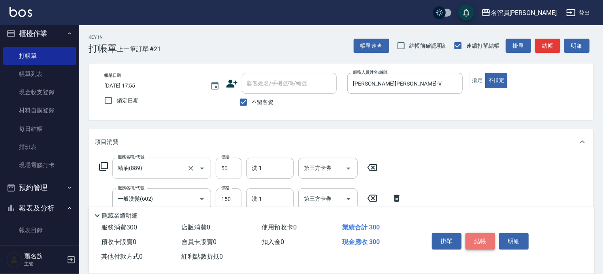
click at [469, 238] on button "結帳" at bounding box center [480, 241] width 30 height 17
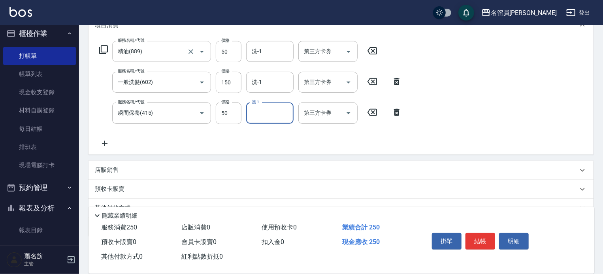
scroll to position [118, 0]
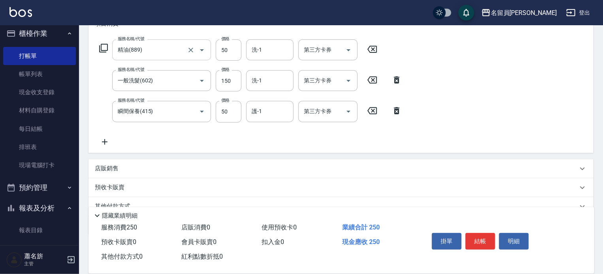
click at [226, 123] on div "服務名稱/代號 精油(889) 服務名稱/代號 價格 50 價格 洗-1 洗-1 第三方卡券 第三方卡券 服務名稱/代號 一般洗髮(602) 服務名稱/代號 …" at bounding box center [251, 92] width 312 height 107
click at [225, 121] on input "50" at bounding box center [229, 111] width 26 height 21
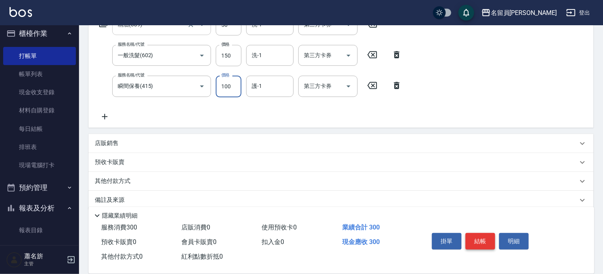
scroll to position [0, 0]
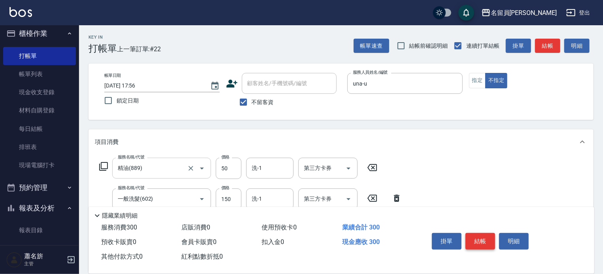
drag, startPoint x: 484, startPoint y: 235, endPoint x: 482, endPoint y: 227, distance: 7.8
click at [484, 235] on button "結帳" at bounding box center [480, 241] width 30 height 17
click at [480, 225] on div "掛單 結帳 明細" at bounding box center [501, 243] width 165 height 44
click at [482, 235] on button "結帳" at bounding box center [480, 241] width 30 height 17
click at [482, 234] on button "結帳" at bounding box center [480, 241] width 30 height 17
